Goal: Find specific page/section: Find specific page/section

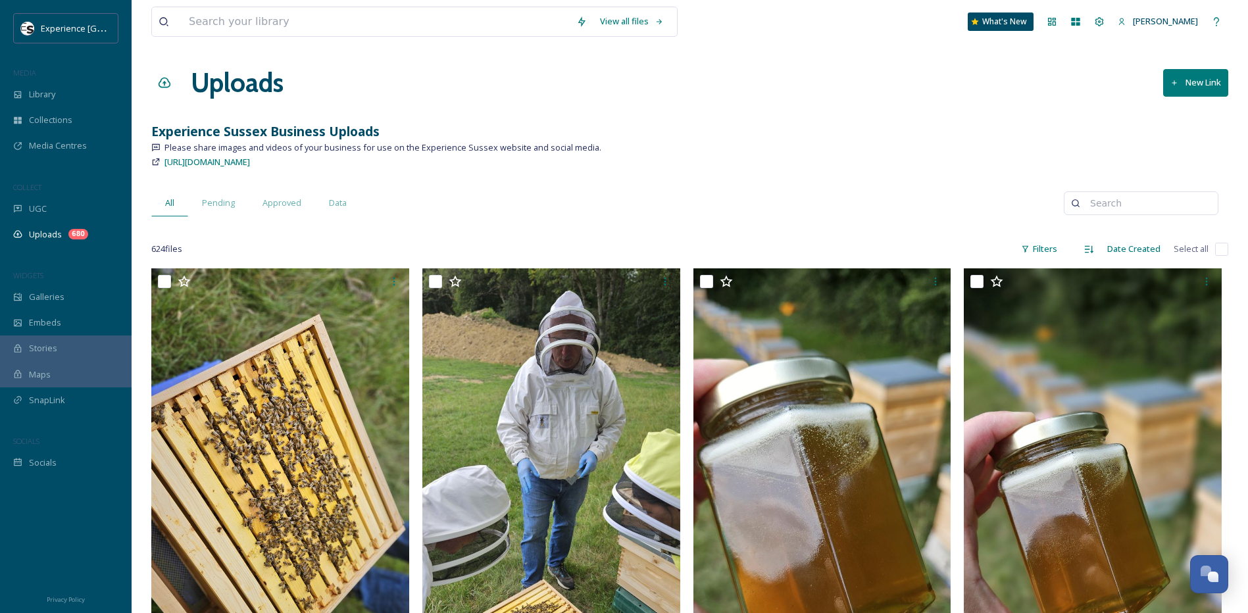
click at [55, 235] on span "Uploads" at bounding box center [45, 234] width 33 height 12
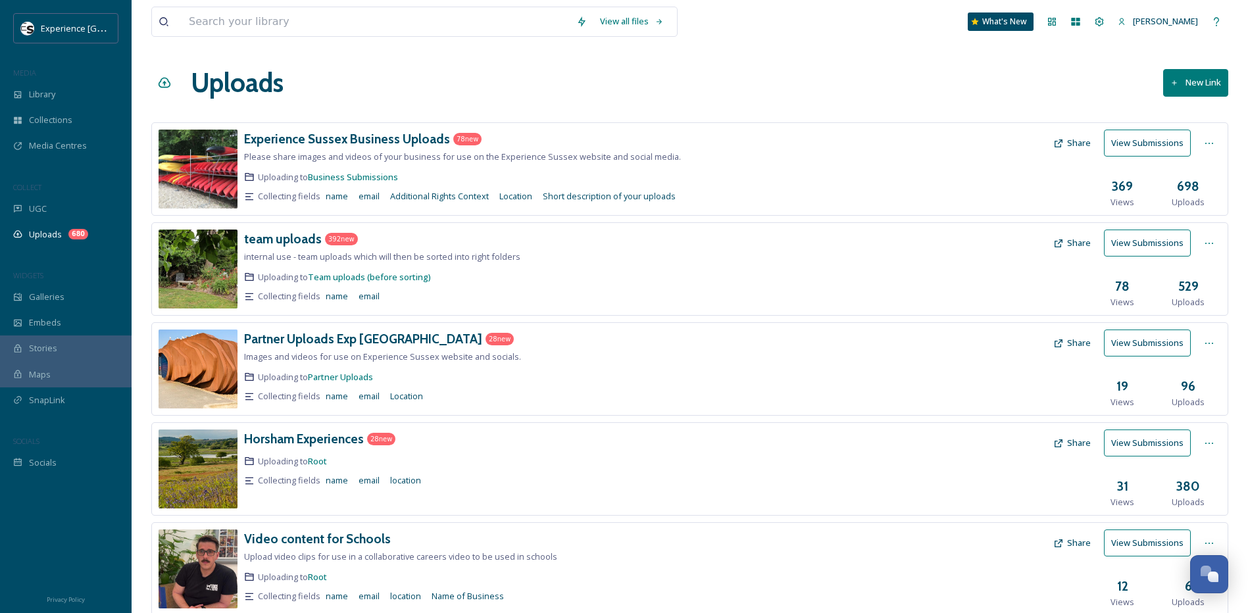
click at [570, 98] on div "Uploads New Link" at bounding box center [689, 82] width 1077 height 39
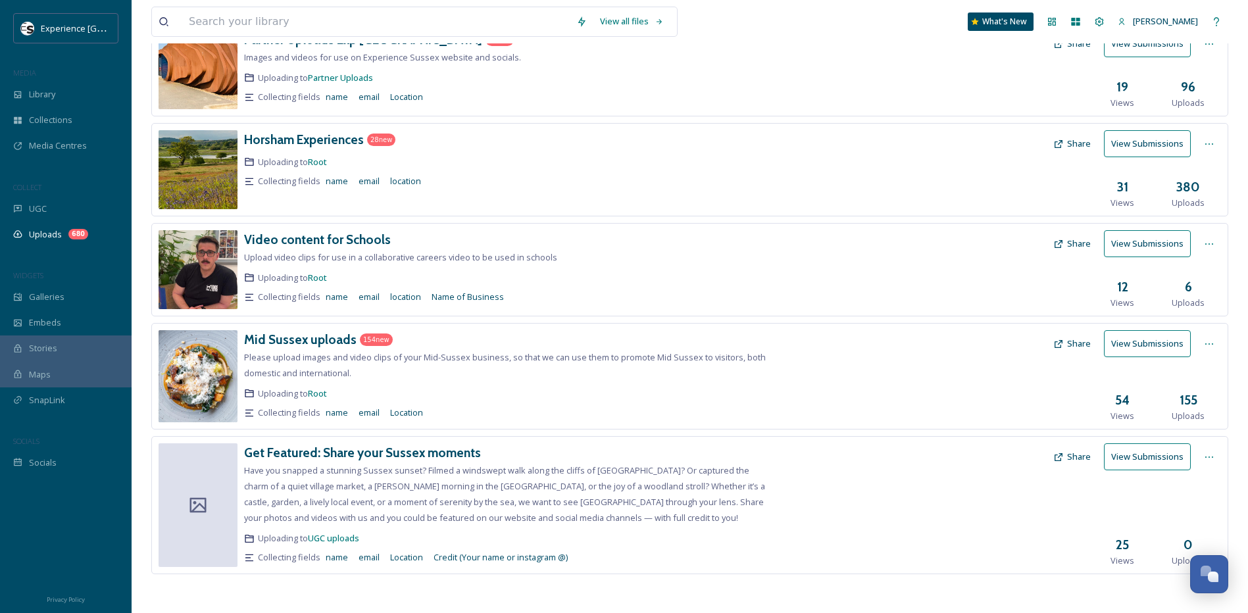
scroll to position [300, 0]
click at [291, 341] on h3 "Mid Sussex uploads" at bounding box center [300, 339] width 112 height 16
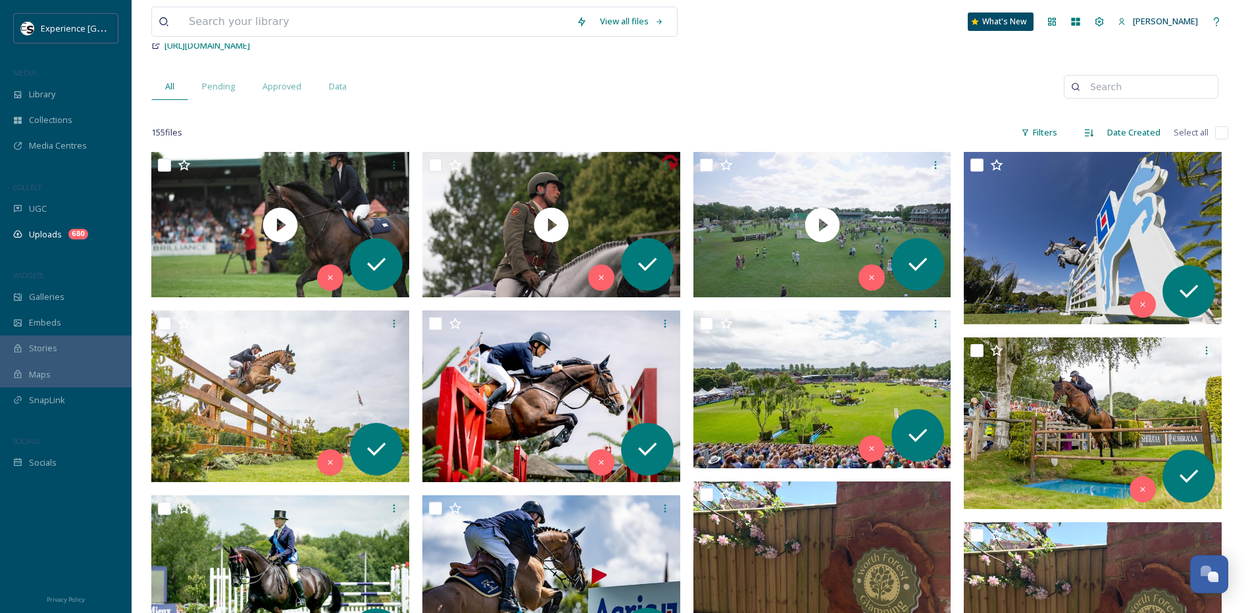
scroll to position [132, 0]
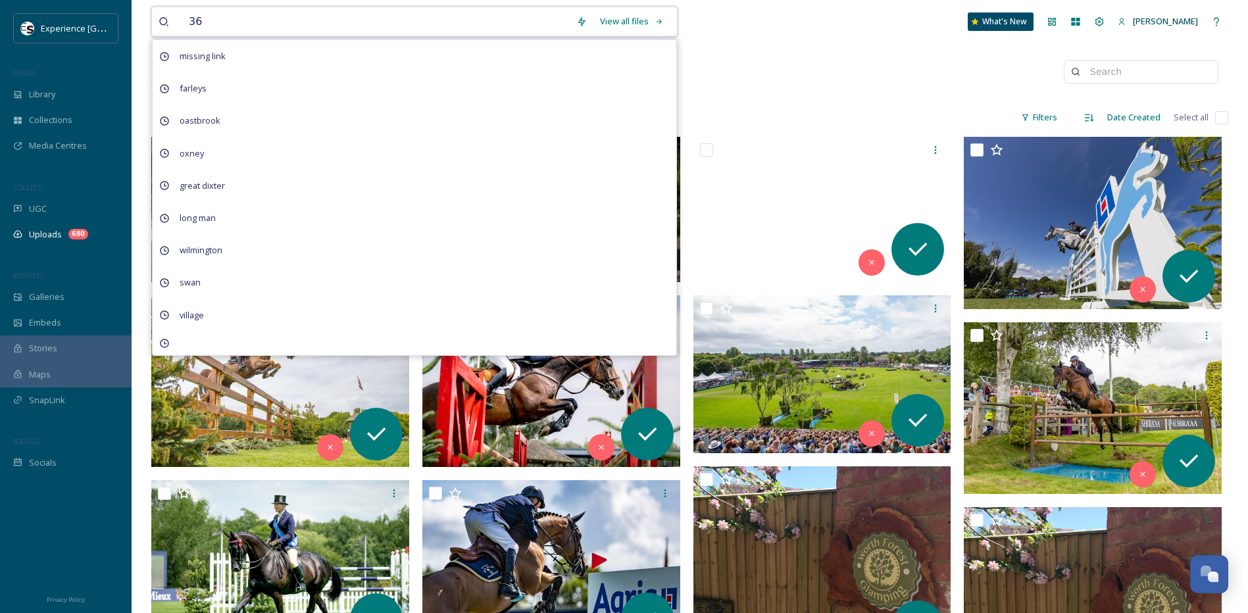
type input "360"
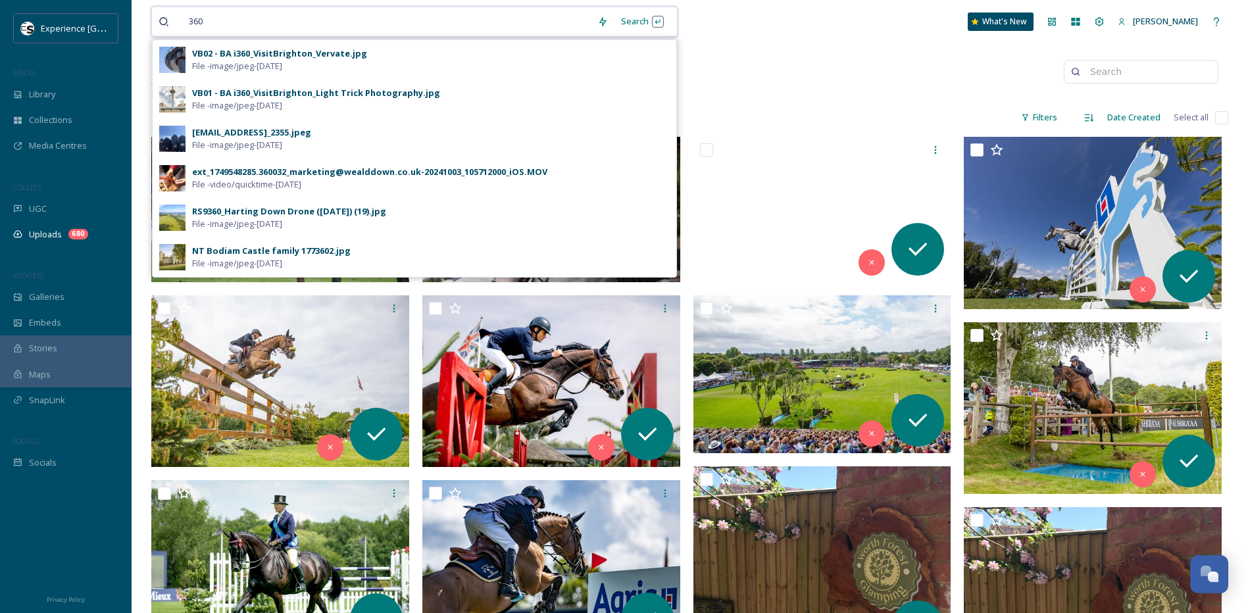
click at [239, 22] on input at bounding box center [400, 21] width 380 height 29
drag, startPoint x: 221, startPoint y: 21, endPoint x: 147, endPoint y: 16, distance: 74.5
type input "3"
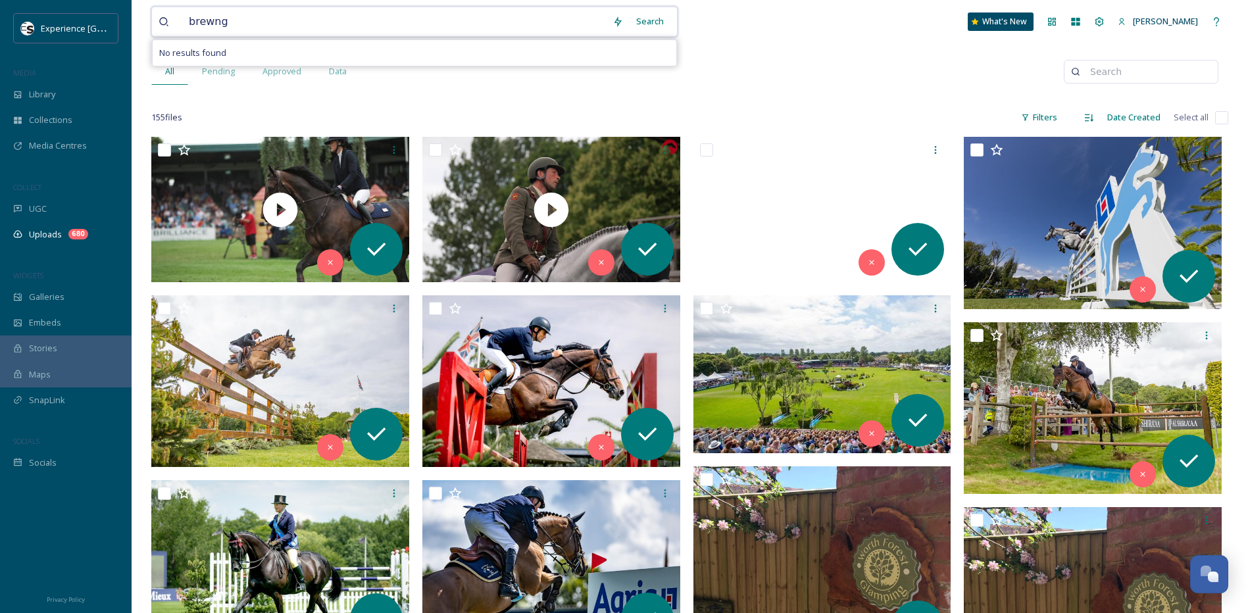
type input "brewing"
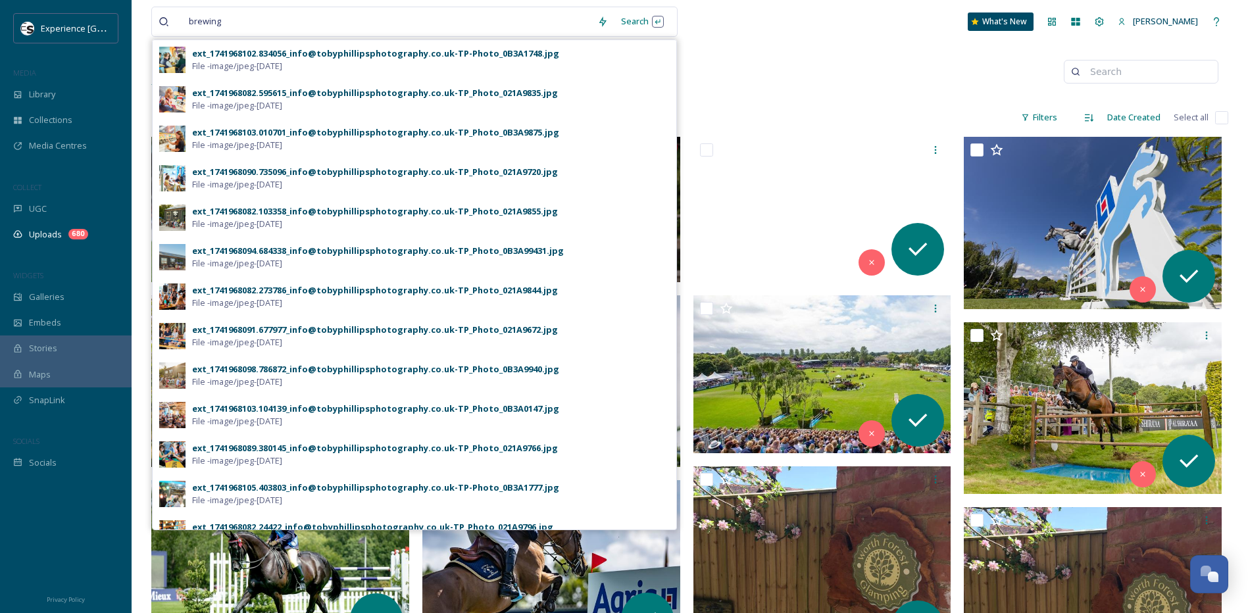
click at [738, 59] on div "All Pending Approved Data" at bounding box center [607, 71] width 912 height 27
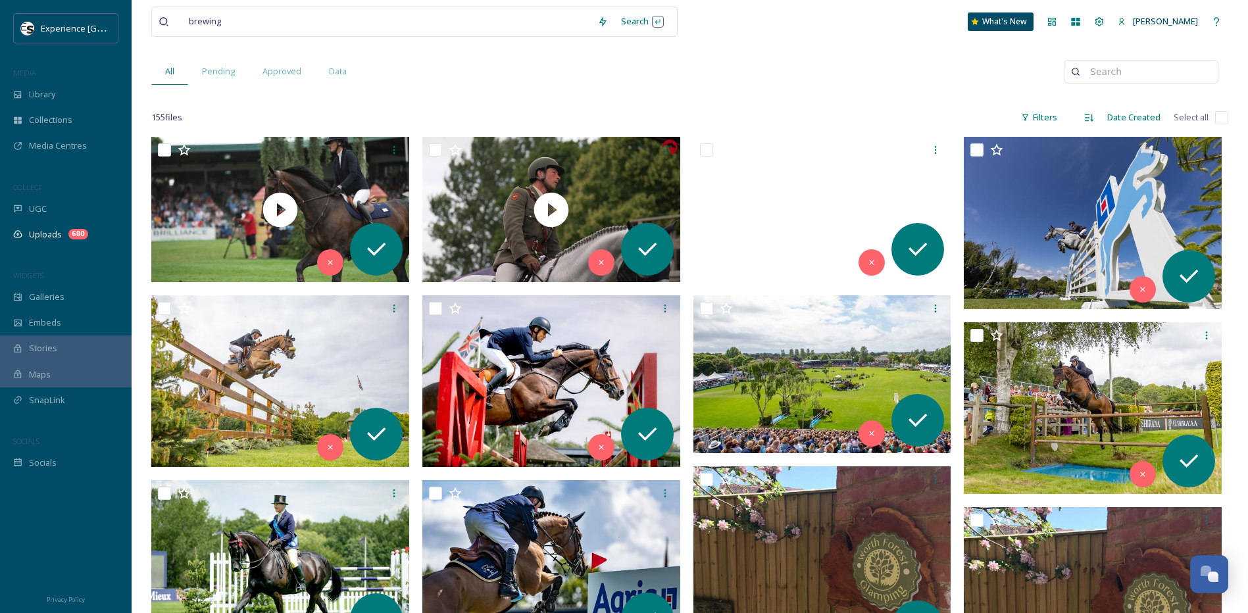
click at [664, 68] on div "All Pending Approved Data" at bounding box center [607, 71] width 912 height 27
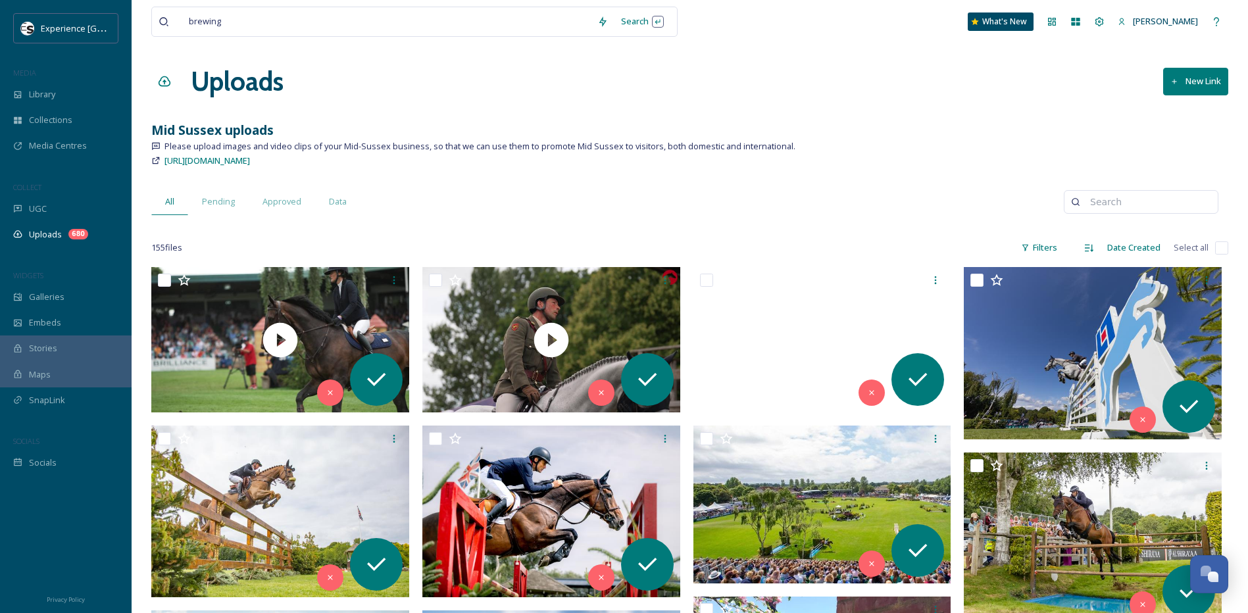
scroll to position [0, 0]
